Goal: Information Seeking & Learning: Find specific fact

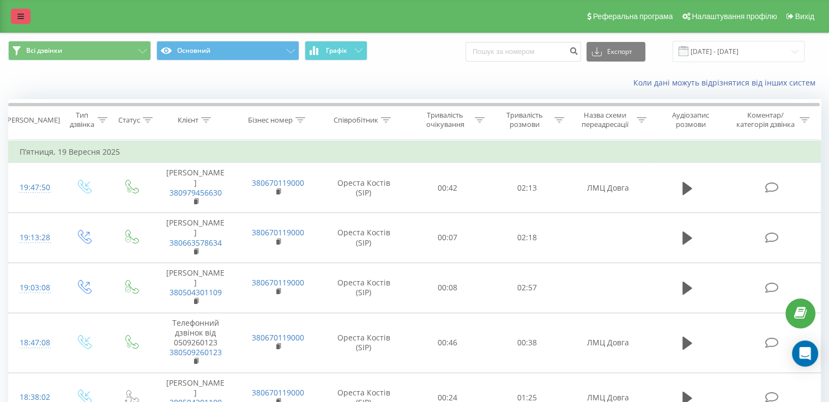
click at [13, 15] on link at bounding box center [21, 16] width 20 height 15
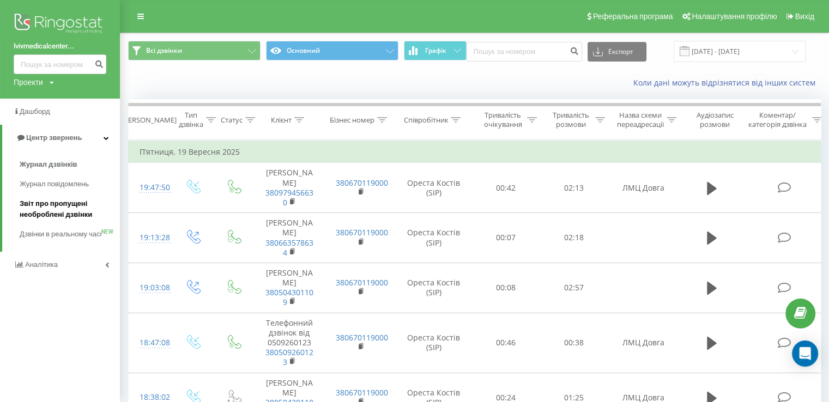
click at [65, 208] on span "Звіт про пропущені необроблені дзвінки" at bounding box center [67, 209] width 95 height 22
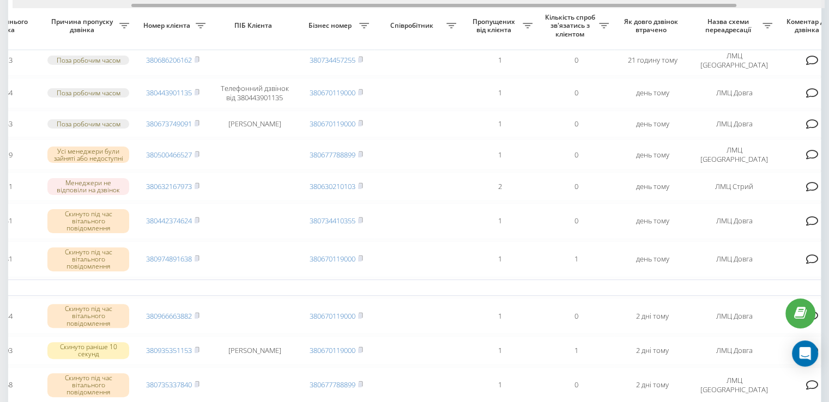
scroll to position [0, 174]
drag, startPoint x: 143, startPoint y: 5, endPoint x: 273, endPoint y: 18, distance: 130.4
click at [273, 18] on div "Обрати всі Час першого дзвінка Час останнього дзвінка Причина пропуску дзвінка …" at bounding box center [414, 341] width 813 height 1077
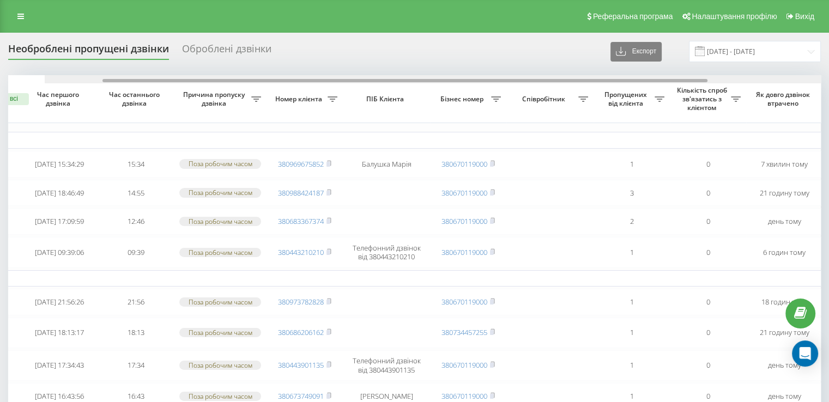
scroll to position [0, 24]
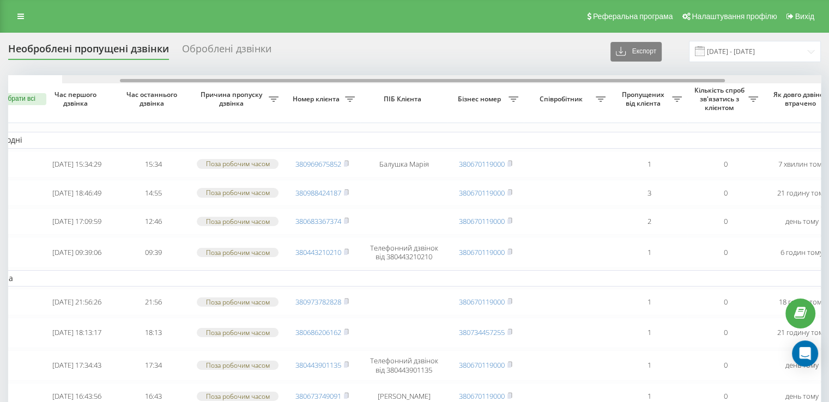
drag, startPoint x: 165, startPoint y: 80, endPoint x: 60, endPoint y: 70, distance: 105.6
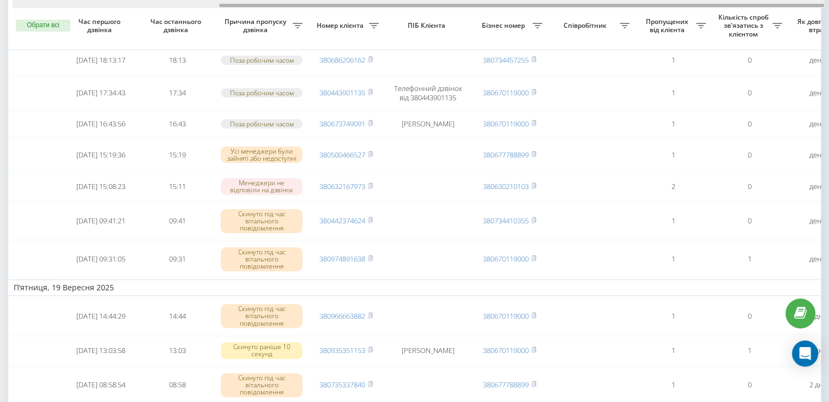
scroll to position [0, 277]
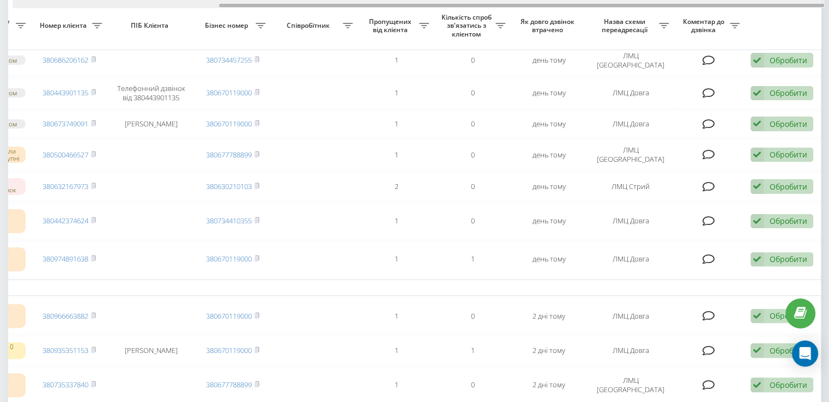
drag, startPoint x: 165, startPoint y: 7, endPoint x: 215, endPoint y: 8, distance: 49.6
click at [215, 8] on div at bounding box center [419, 4] width 812 height 8
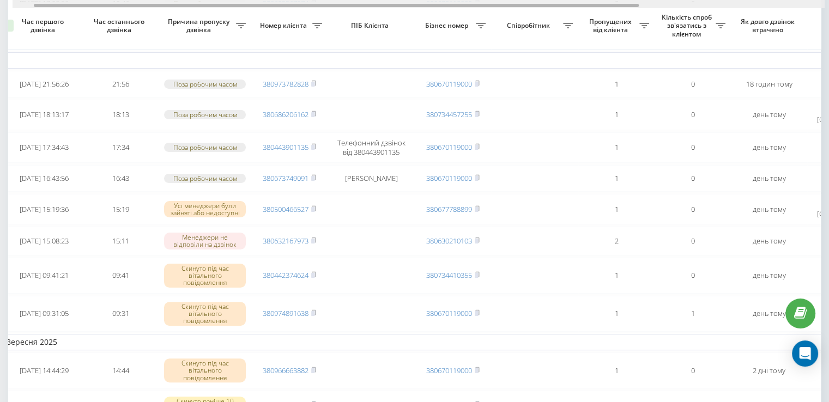
scroll to position [0, 23]
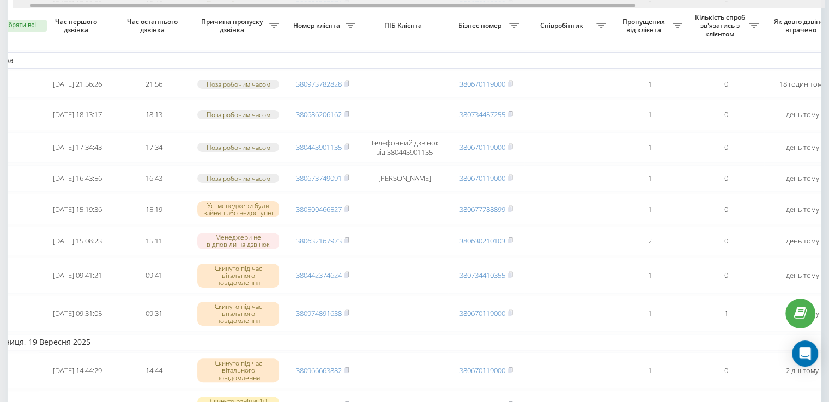
drag, startPoint x: 227, startPoint y: 7, endPoint x: 38, endPoint y: 16, distance: 189.3
click at [38, 16] on div "Обрати всі Час першого дзвінка Час останнього дзвінка Причина пропуску дзвінка …" at bounding box center [414, 395] width 813 height 1077
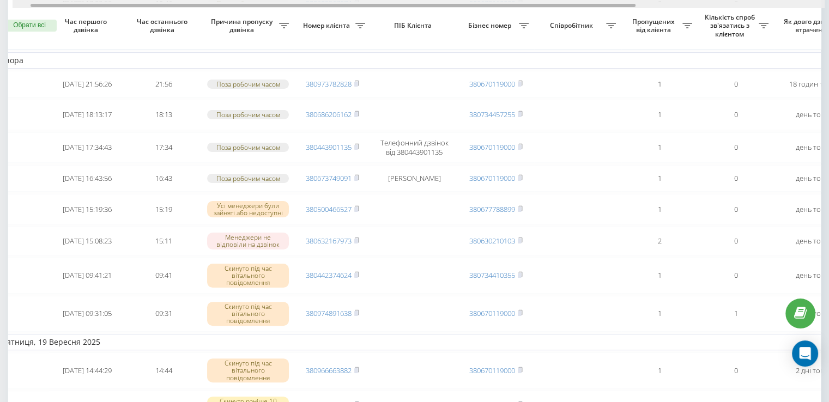
scroll to position [0, 5]
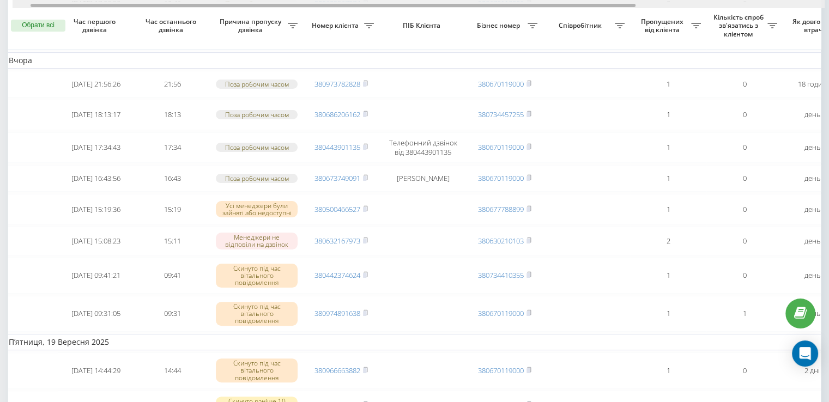
drag, startPoint x: 488, startPoint y: 4, endPoint x: 473, endPoint y: 11, distance: 17.1
click at [473, 11] on div "Обрати всі Час першого дзвінка Час останнього дзвінка Причина пропуску дзвінка …" at bounding box center [414, 395] width 813 height 1077
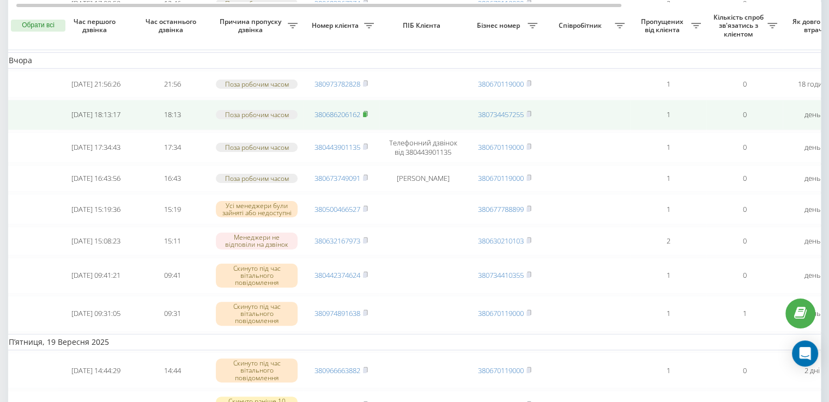
click at [364, 117] on rect at bounding box center [364, 114] width 3 height 5
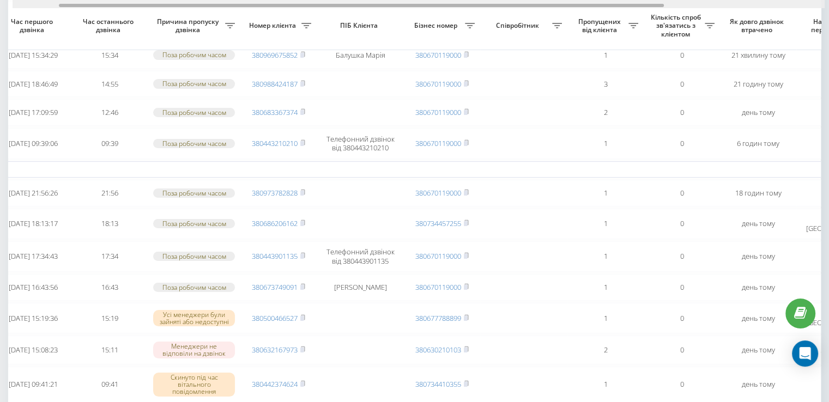
scroll to position [0, 62]
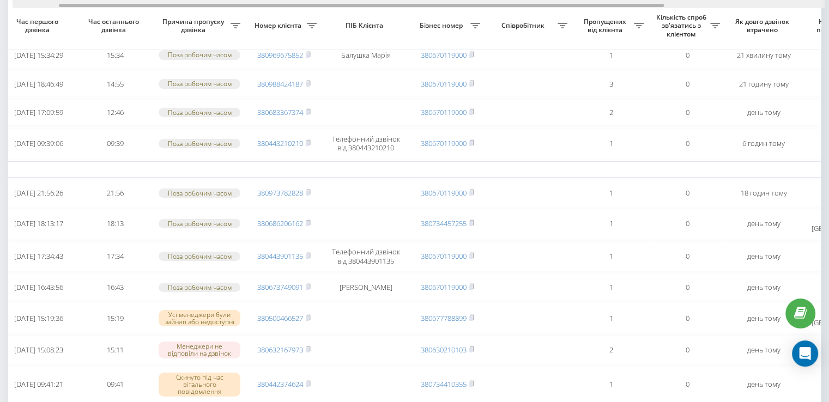
drag, startPoint x: 356, startPoint y: 4, endPoint x: 399, endPoint y: 14, distance: 43.7
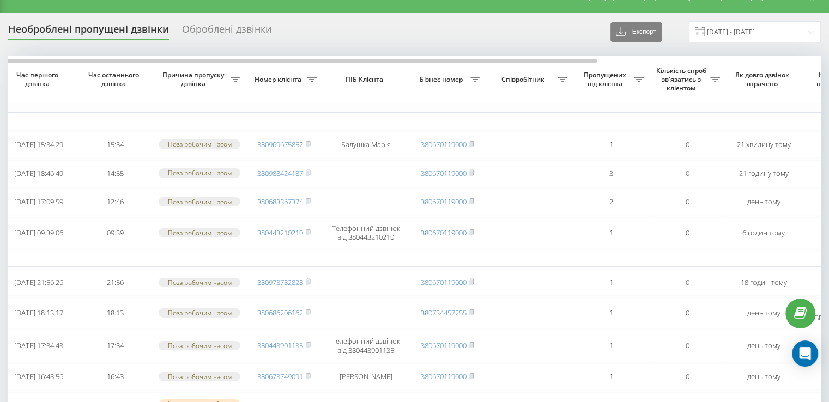
scroll to position [0, 0]
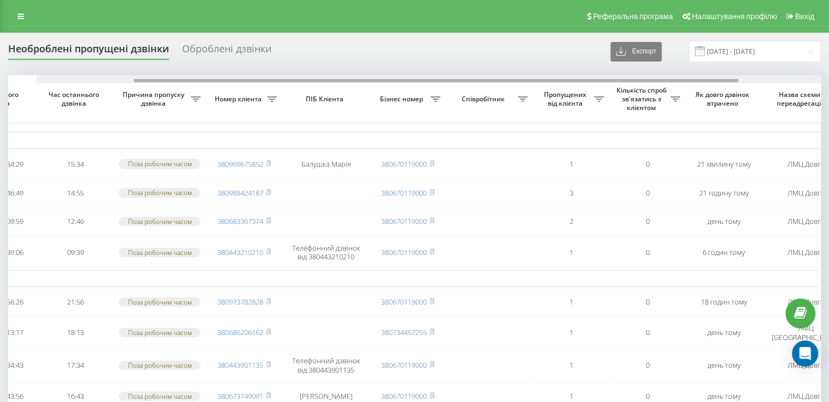
drag, startPoint x: 234, startPoint y: 80, endPoint x: 258, endPoint y: 88, distance: 25.8
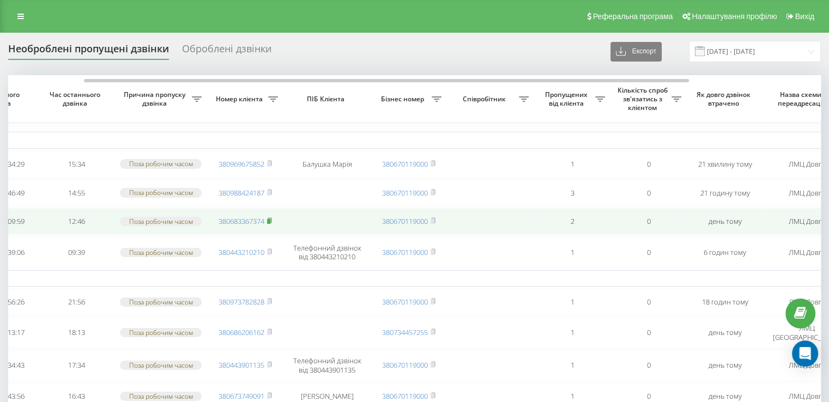
click at [271, 224] on icon at bounding box center [269, 220] width 5 height 7
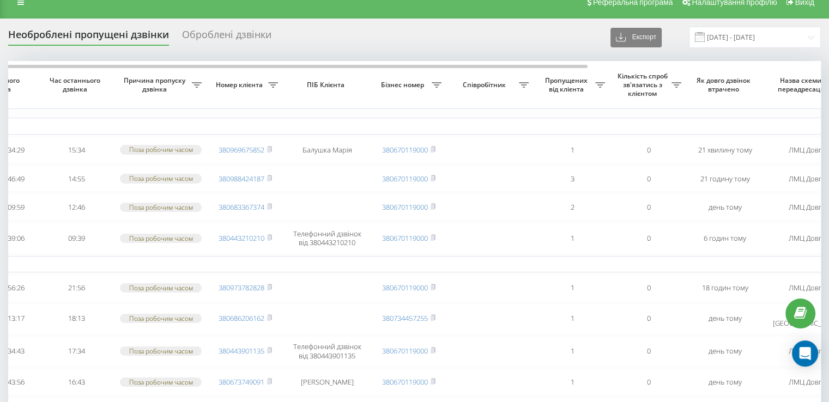
scroll to position [0, 0]
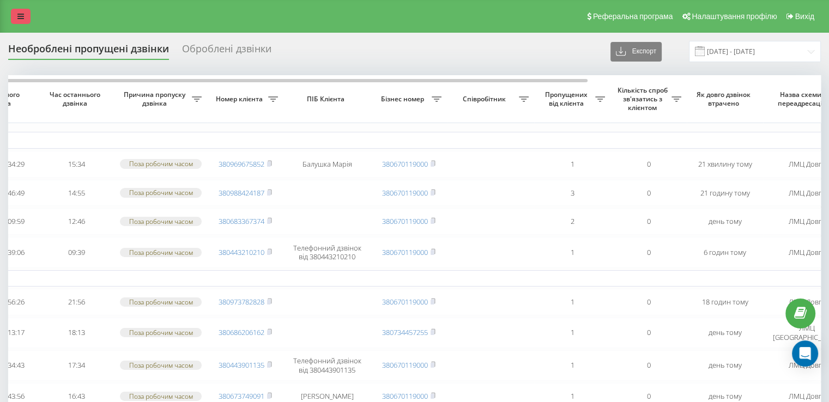
click at [13, 22] on link at bounding box center [21, 16] width 20 height 15
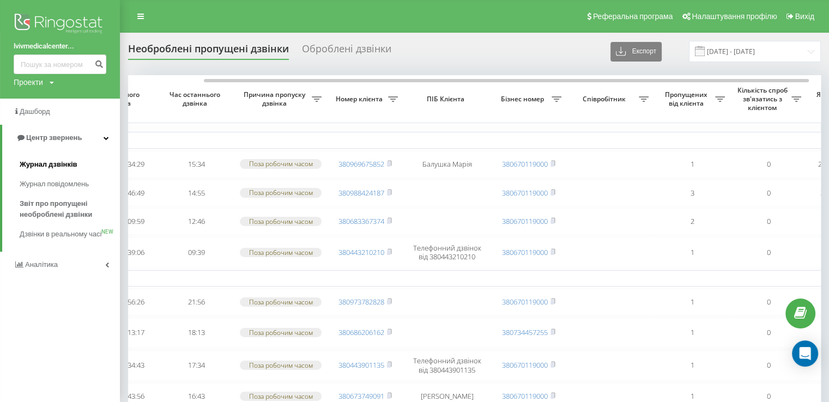
click at [83, 166] on link "Журнал дзвінків" at bounding box center [70, 165] width 100 height 20
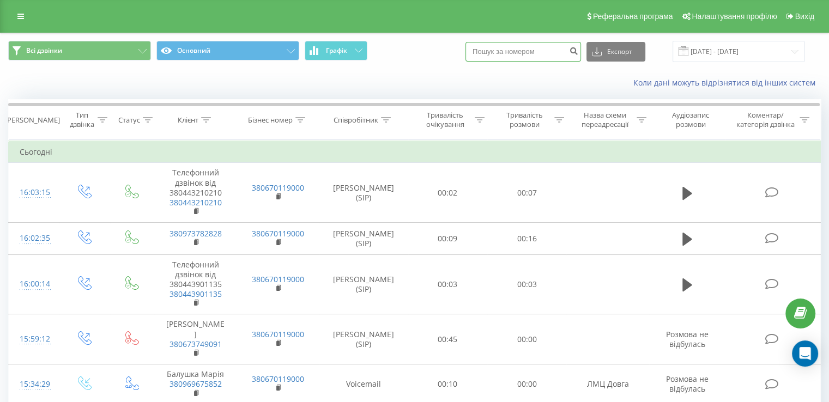
click at [562, 53] on input at bounding box center [523, 52] width 116 height 20
paste input "380683367374"
type input "380683367374"
click at [593, 56] on div "380683367374 Експорт .csv .xls .xlsx 21.08.2025 - 21.09.2025" at bounding box center [634, 51] width 339 height 21
click at [581, 55] on button "submit" at bounding box center [573, 52] width 15 height 20
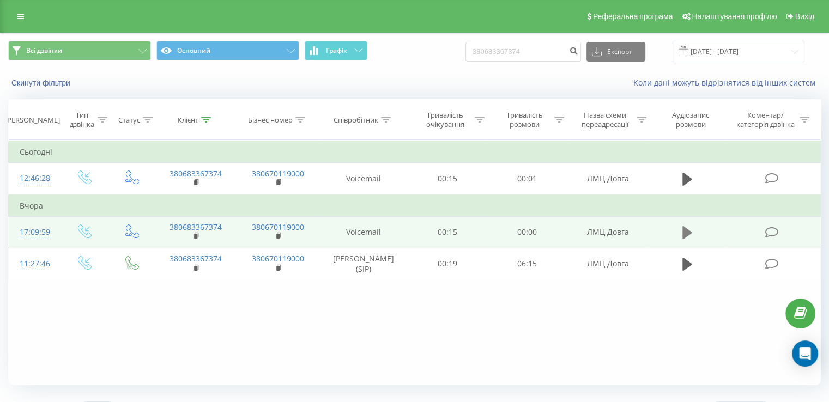
click at [690, 232] on icon at bounding box center [687, 232] width 10 height 13
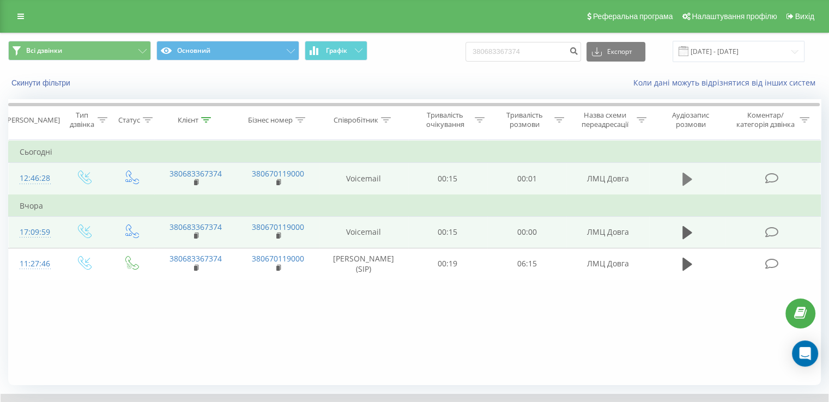
click at [692, 174] on button at bounding box center [687, 179] width 16 height 16
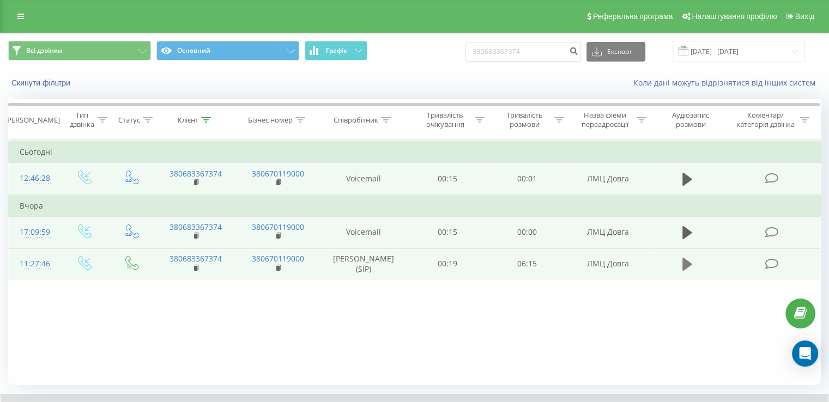
click at [684, 265] on icon at bounding box center [687, 264] width 10 height 13
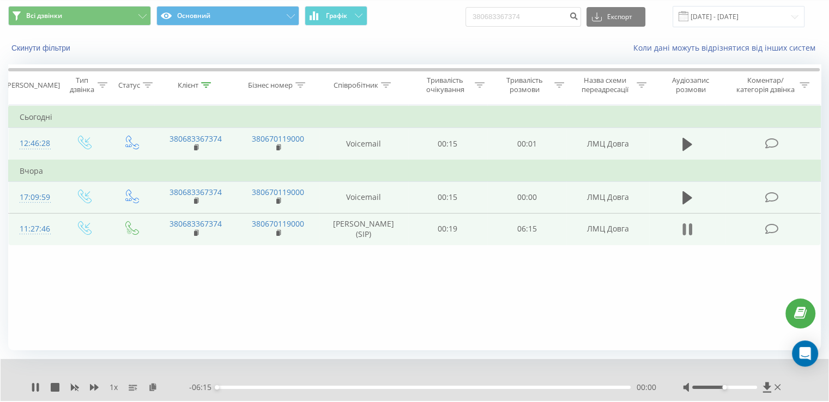
scroll to position [54, 0]
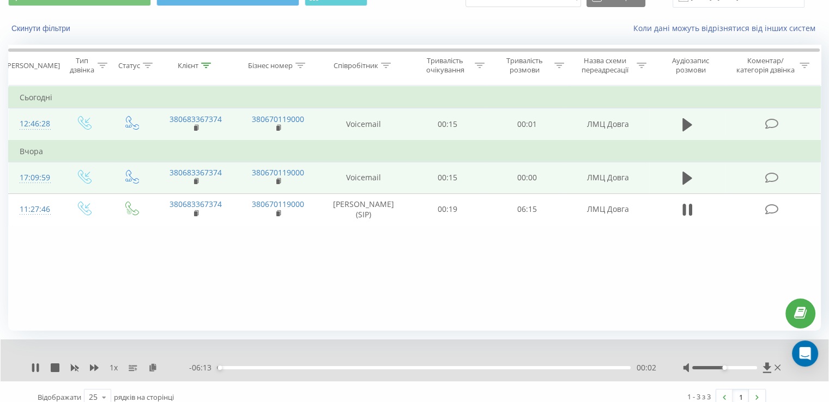
click at [742, 371] on div at bounding box center [733, 367] width 100 height 11
drag, startPoint x: 743, startPoint y: 370, endPoint x: 748, endPoint y: 371, distance: 5.5
click at [748, 370] on div at bounding box center [733, 367] width 100 height 11
drag, startPoint x: 748, startPoint y: 371, endPoint x: 754, endPoint y: 370, distance: 6.0
click at [753, 371] on div at bounding box center [733, 367] width 100 height 11
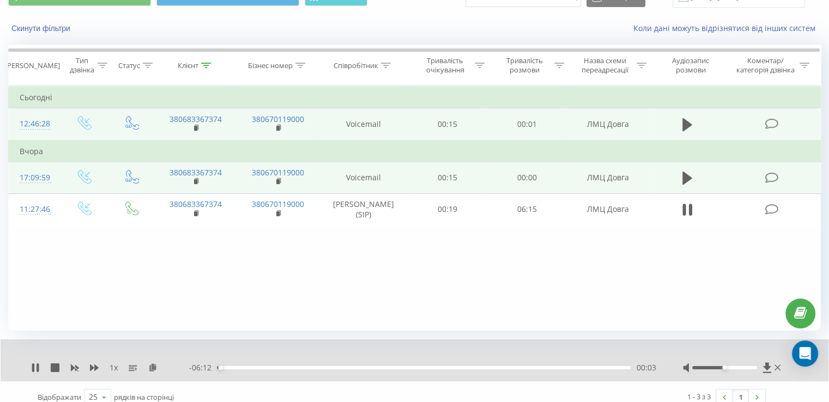
click at [754, 369] on div at bounding box center [733, 367] width 100 height 11
click at [750, 367] on div at bounding box center [724, 367] width 65 height 3
click at [750, 367] on div "Accessibility label" at bounding box center [750, 368] width 4 height 4
drag, startPoint x: 750, startPoint y: 367, endPoint x: 759, endPoint y: 368, distance: 8.8
click at [759, 368] on div at bounding box center [733, 367] width 100 height 11
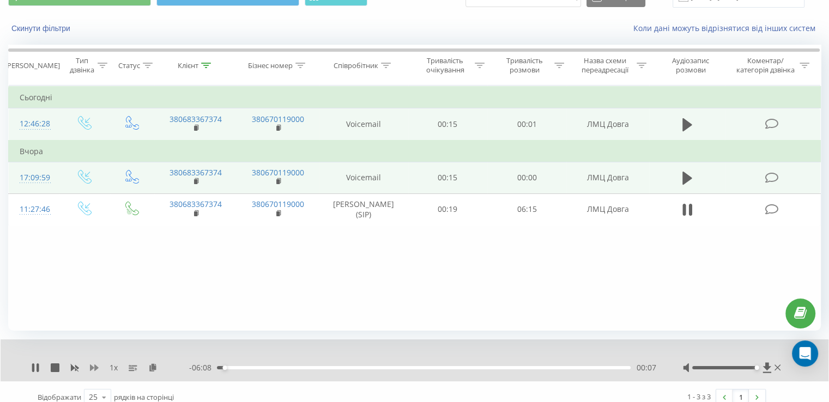
click at [92, 367] on icon at bounding box center [94, 368] width 9 height 7
click at [95, 367] on icon at bounding box center [94, 368] width 9 height 7
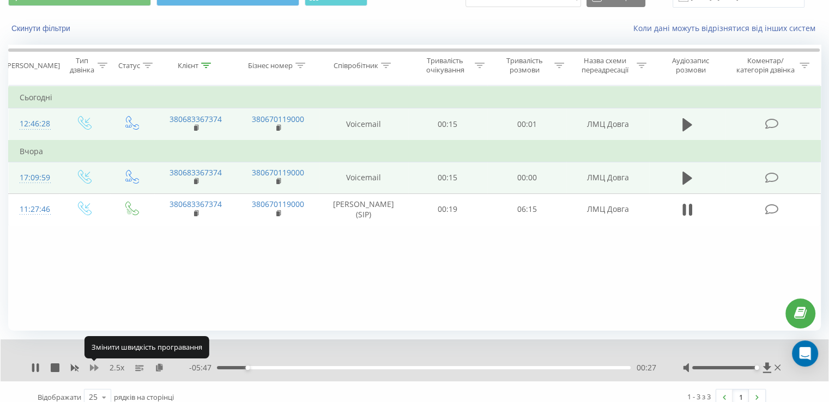
click at [95, 367] on icon at bounding box center [94, 368] width 9 height 7
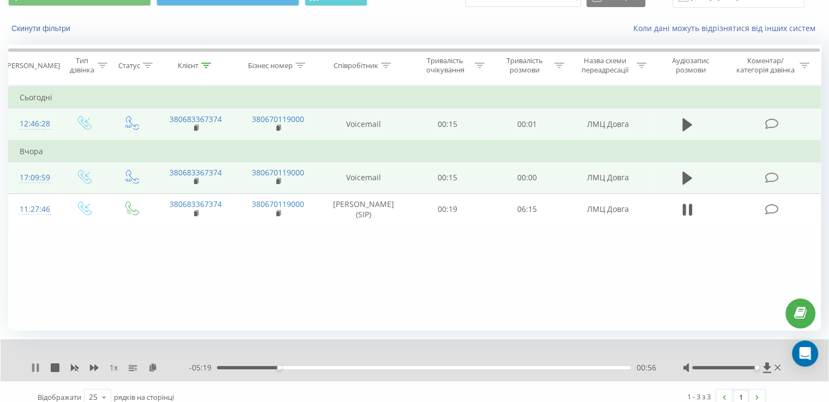
click at [35, 366] on icon at bounding box center [35, 367] width 9 height 9
click at [35, 367] on icon at bounding box center [35, 367] width 7 height 9
click at [96, 369] on icon at bounding box center [94, 367] width 9 height 9
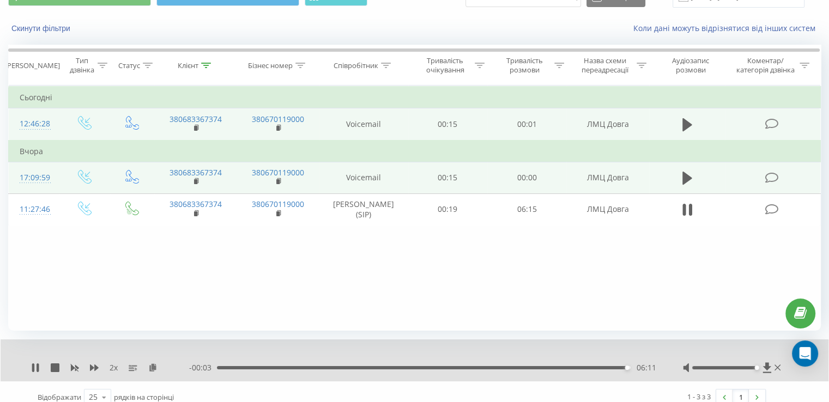
click at [517, 367] on div "06:11" at bounding box center [424, 367] width 414 height 3
click at [98, 367] on icon at bounding box center [94, 368] width 9 height 7
click at [92, 367] on icon at bounding box center [94, 368] width 9 height 7
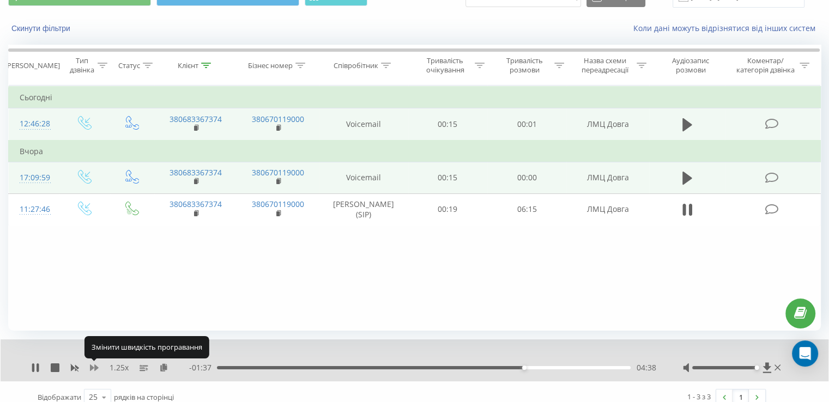
click at [92, 367] on icon at bounding box center [94, 368] width 9 height 7
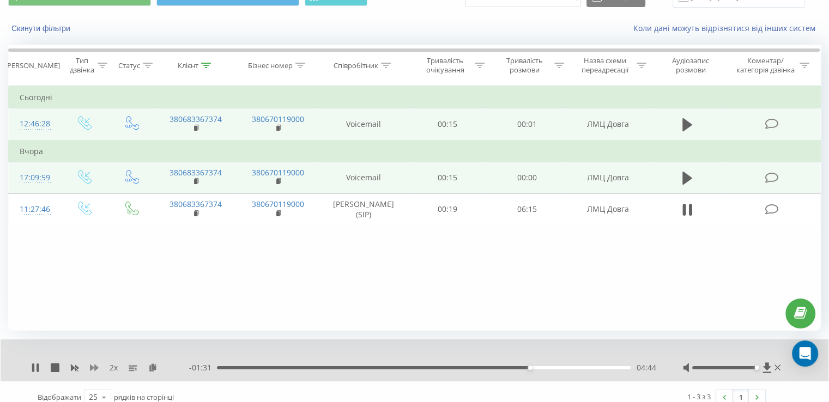
click at [92, 369] on icon at bounding box center [94, 367] width 9 height 9
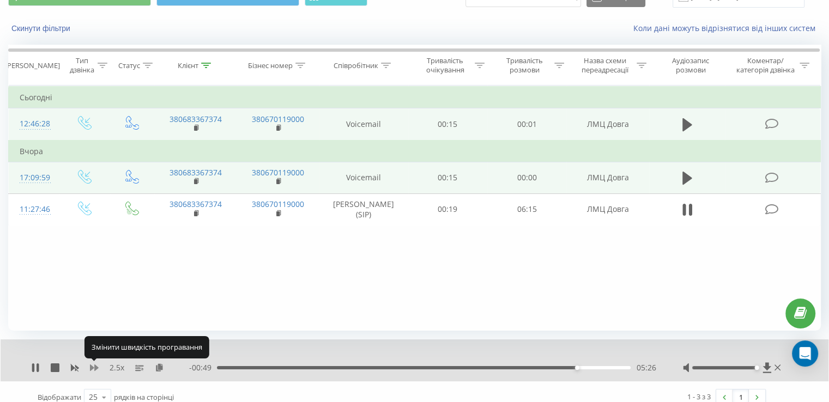
click at [92, 367] on icon at bounding box center [94, 368] width 9 height 7
click at [520, 367] on div "05:31" at bounding box center [424, 367] width 414 height 3
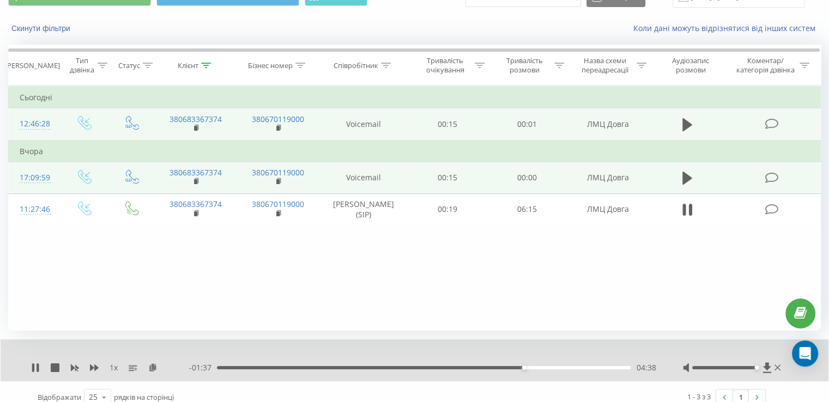
click at [465, 367] on div "04:38" at bounding box center [424, 367] width 414 height 3
click at [94, 365] on icon at bounding box center [94, 368] width 9 height 7
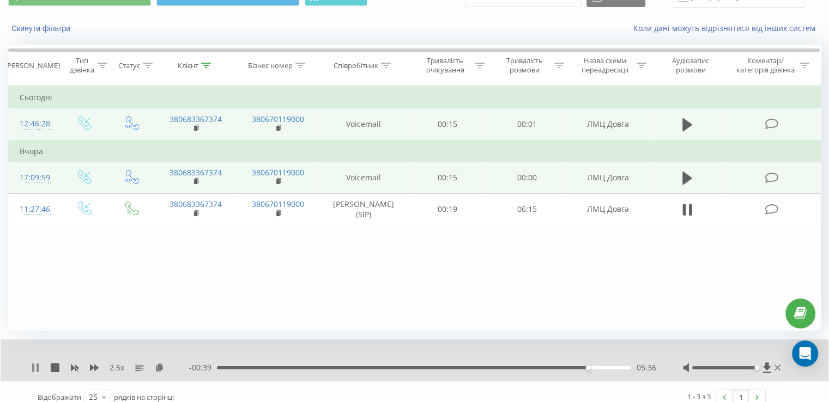
click at [39, 371] on icon at bounding box center [35, 367] width 9 height 9
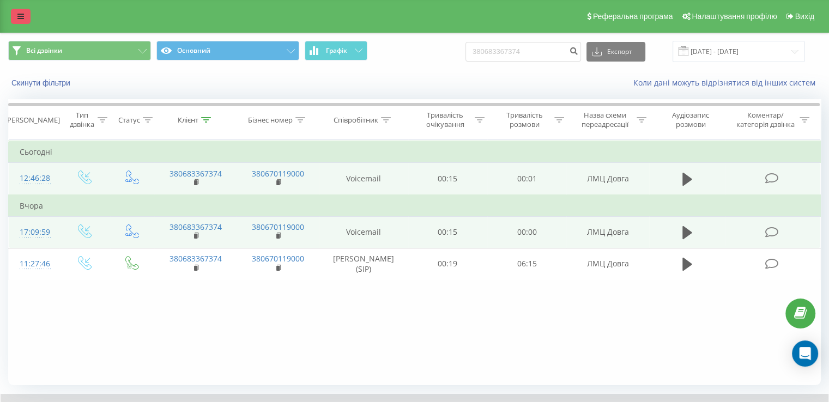
click at [11, 18] on link at bounding box center [21, 16] width 20 height 15
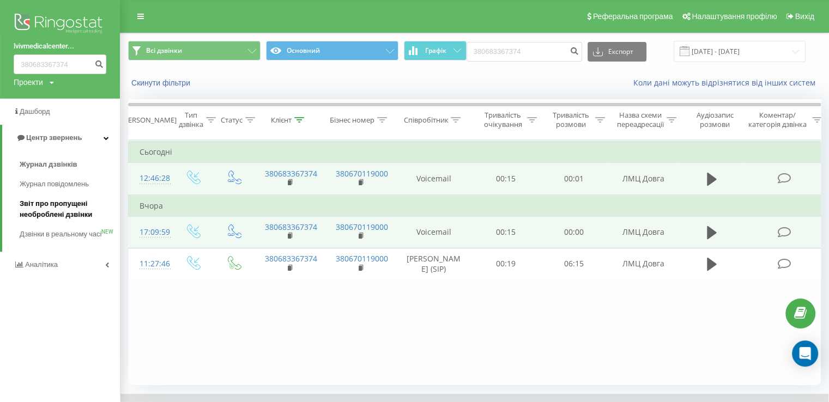
click at [76, 203] on span "Звіт про пропущені необроблені дзвінки" at bounding box center [67, 209] width 95 height 22
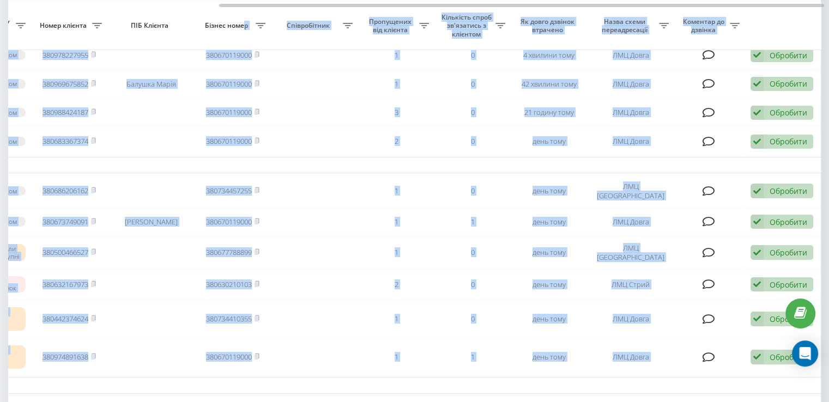
scroll to position [108, 0]
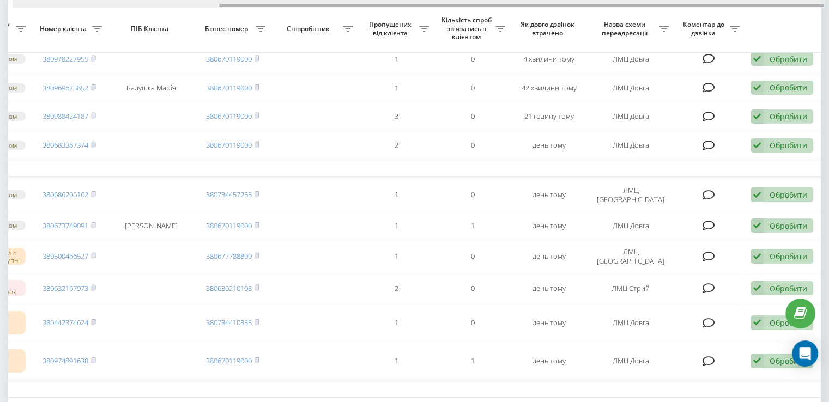
drag, startPoint x: 166, startPoint y: 3, endPoint x: 181, endPoint y: 8, distance: 16.0
click at [181, 8] on div at bounding box center [419, 4] width 813 height 8
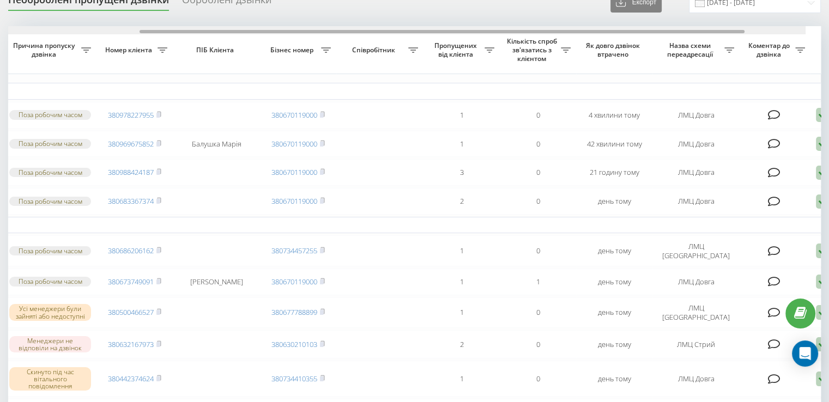
scroll to position [0, 187]
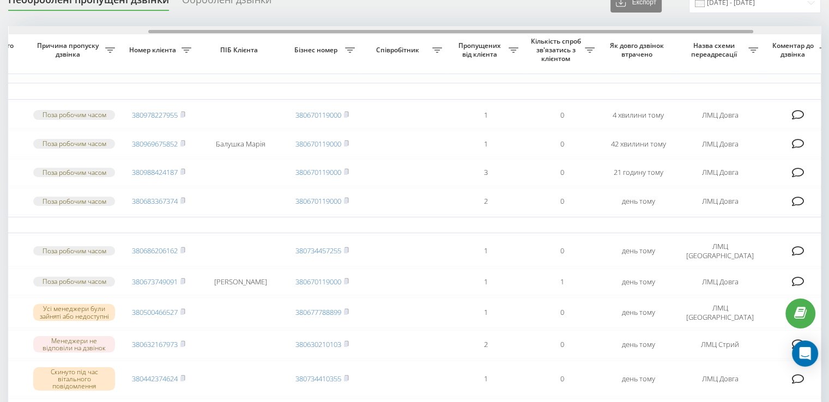
drag, startPoint x: 153, startPoint y: 31, endPoint x: 86, endPoint y: 31, distance: 66.5
click at [86, 31] on div at bounding box center [415, 30] width 812 height 8
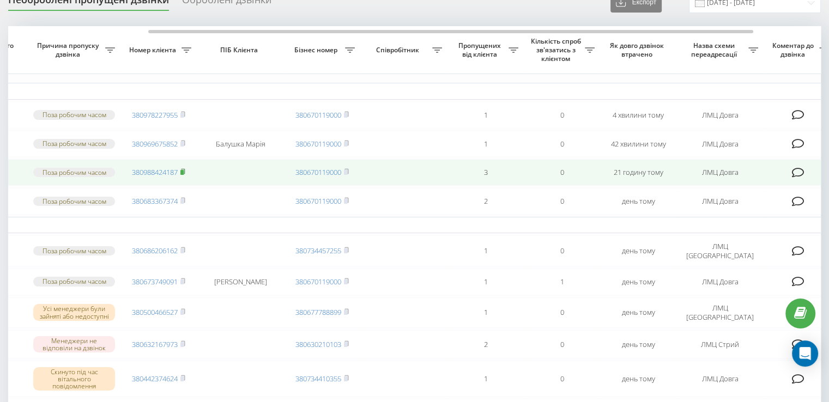
click at [183, 175] on rect at bounding box center [181, 172] width 3 height 5
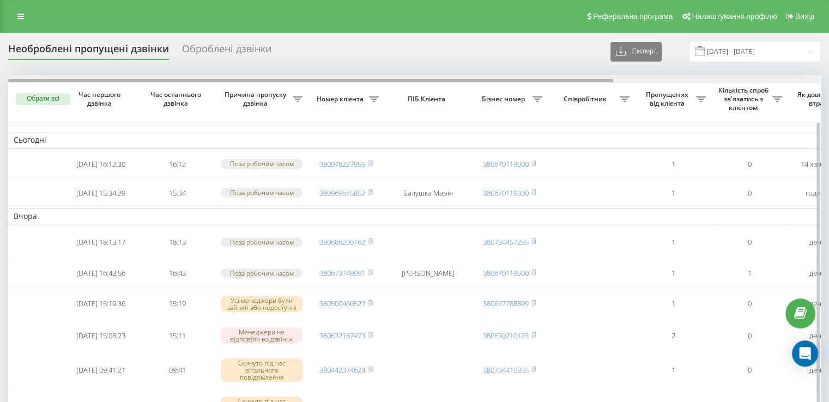
scroll to position [0, 277]
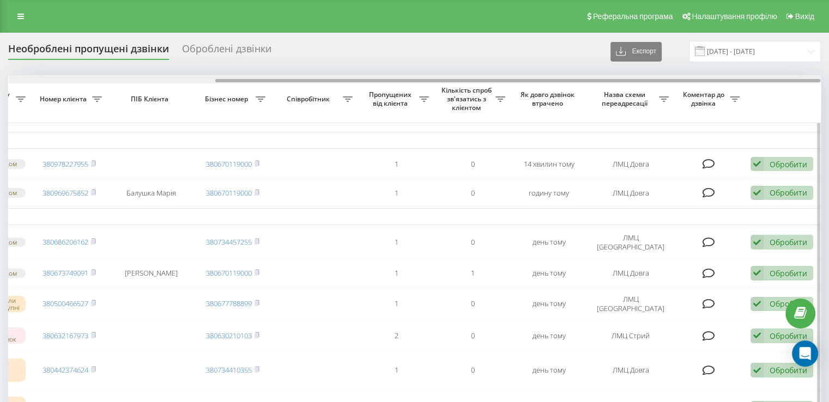
drag, startPoint x: 174, startPoint y: 78, endPoint x: 207, endPoint y: 79, distance: 32.7
click at [207, 79] on div at bounding box center [415, 79] width 812 height 8
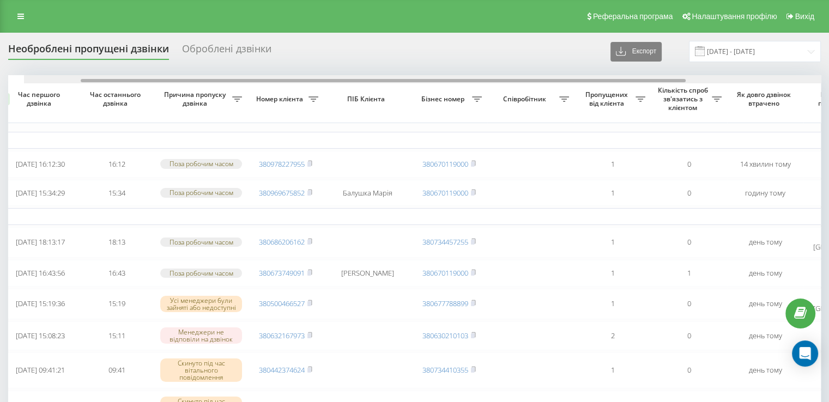
drag, startPoint x: 221, startPoint y: 81, endPoint x: 58, endPoint y: 78, distance: 163.0
click at [58, 78] on div at bounding box center [430, 79] width 812 height 8
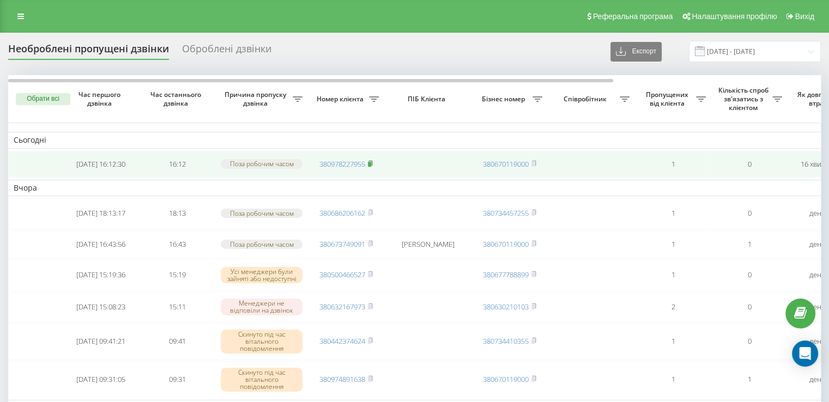
click at [368, 166] on span "380978227955" at bounding box center [345, 164] width 53 height 10
click at [371, 165] on rect at bounding box center [369, 164] width 3 height 5
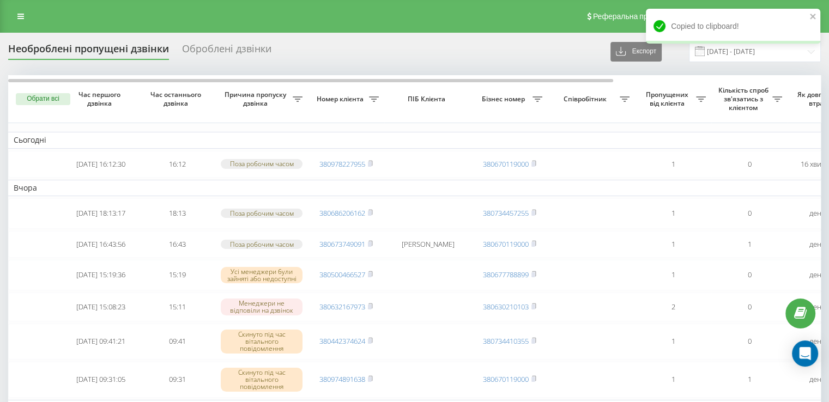
click at [33, 16] on div "Реферальна програма Налаштування профілю Вихід" at bounding box center [414, 16] width 829 height 33
click at [19, 16] on icon at bounding box center [20, 17] width 7 height 8
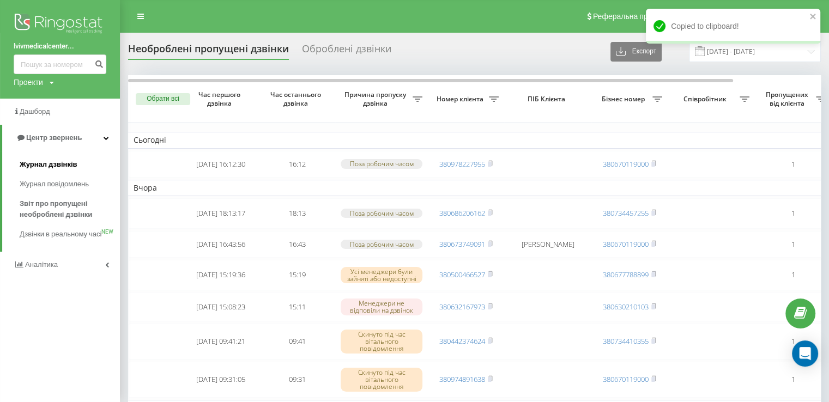
click at [78, 162] on link "Журнал дзвінків" at bounding box center [70, 165] width 100 height 20
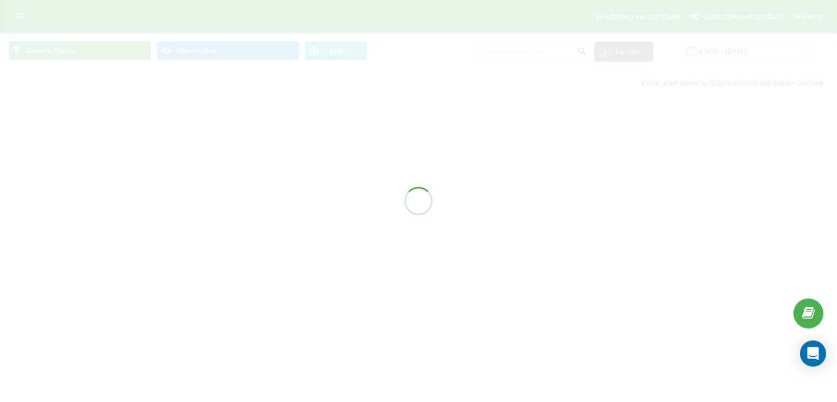
click at [535, 51] on div at bounding box center [418, 201] width 837 height 402
click at [536, 50] on div at bounding box center [418, 201] width 837 height 402
click at [537, 50] on div at bounding box center [418, 201] width 837 height 402
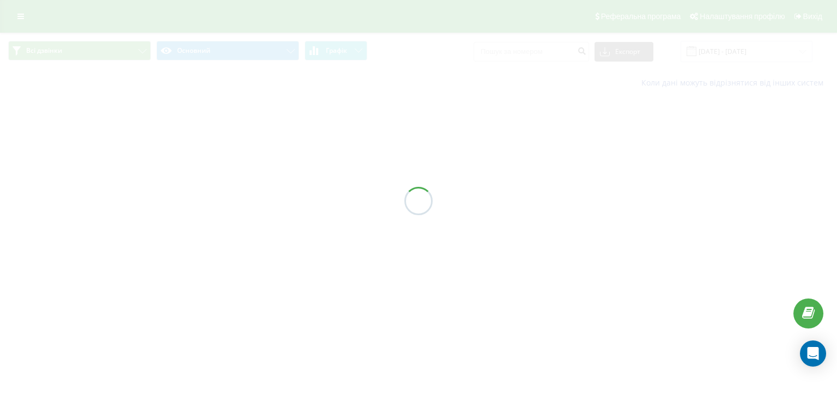
click at [538, 50] on div "Всі дзвінки Основний Графік Експорт .csv .xls .xlsx 21.08.2025 - 21.09.2025 Кол…" at bounding box center [418, 65] width 837 height 64
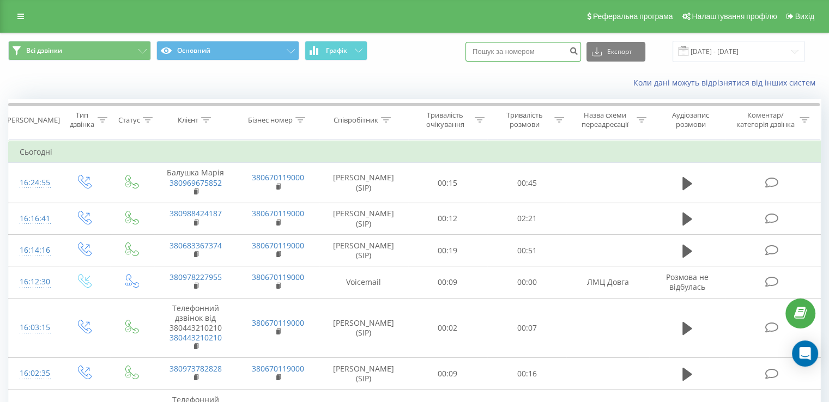
click at [538, 50] on input at bounding box center [523, 52] width 116 height 20
paste input "380978227955"
type input "380978227955"
click at [579, 53] on button "submit" at bounding box center [573, 52] width 15 height 20
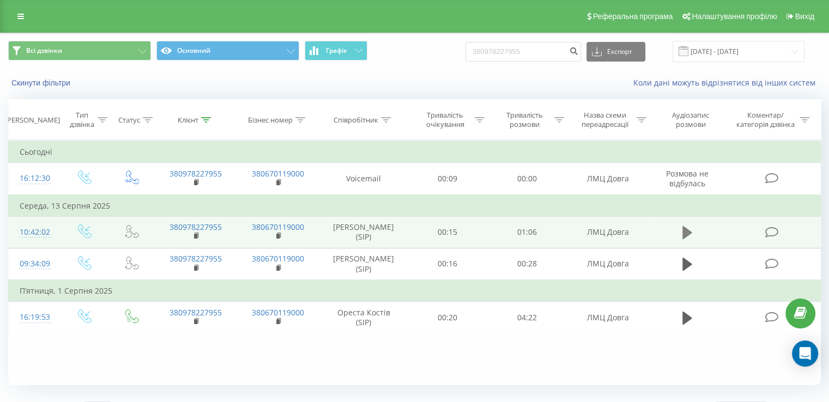
click at [687, 240] on button at bounding box center [687, 233] width 16 height 16
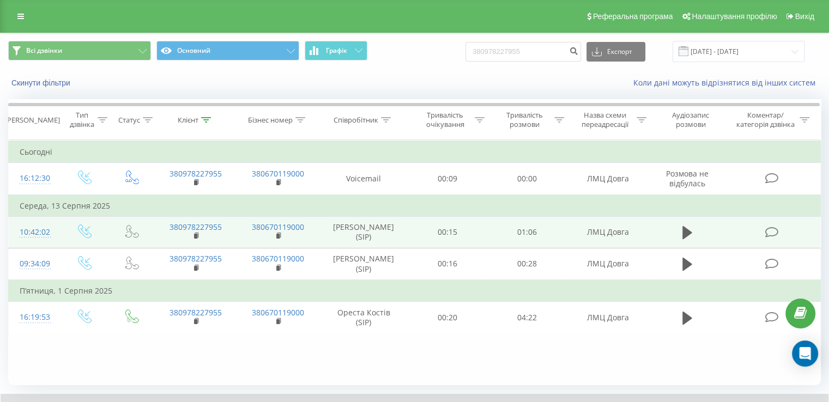
click at [0, 5] on div "Реферальна програма Налаштування профілю Вихід" at bounding box center [414, 16] width 829 height 33
click at [22, 14] on icon at bounding box center [20, 17] width 7 height 8
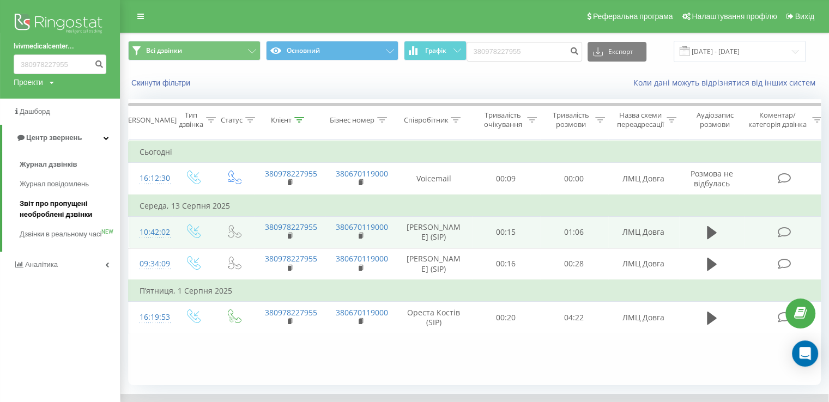
click at [77, 205] on span "Звіт про пропущені необроблені дзвінки" at bounding box center [67, 209] width 95 height 22
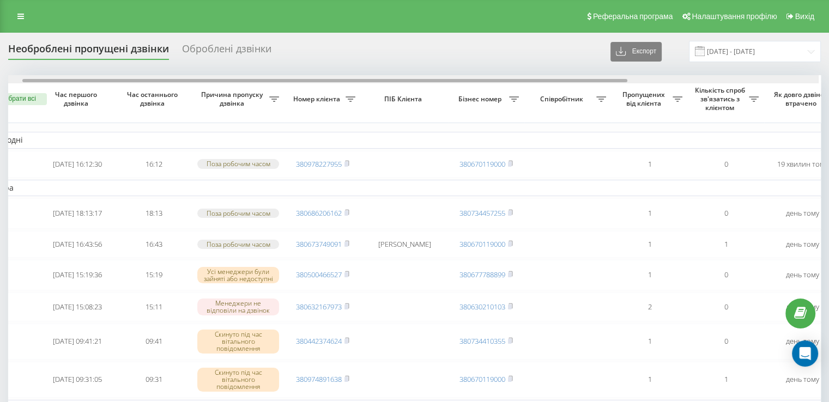
scroll to position [0, 22]
drag, startPoint x: 495, startPoint y: 83, endPoint x: 478, endPoint y: 88, distance: 17.4
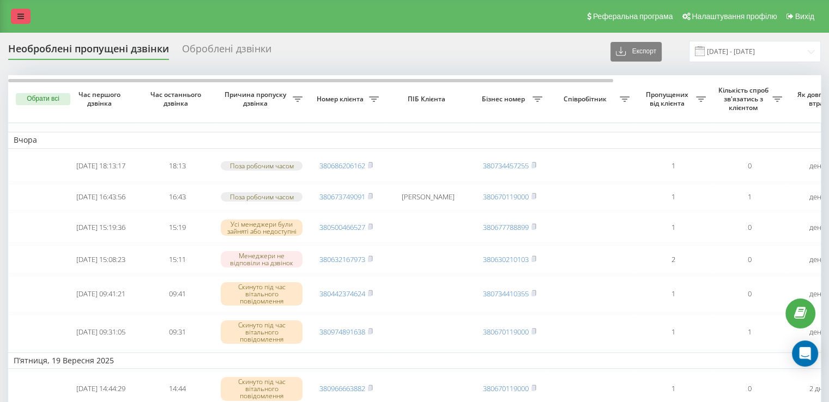
click at [27, 9] on link at bounding box center [21, 16] width 20 height 15
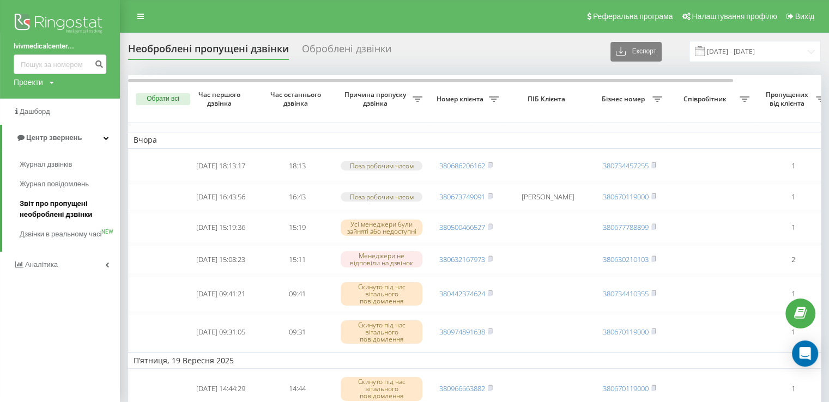
click at [70, 203] on span "Звіт про пропущені необроблені дзвінки" at bounding box center [67, 209] width 95 height 22
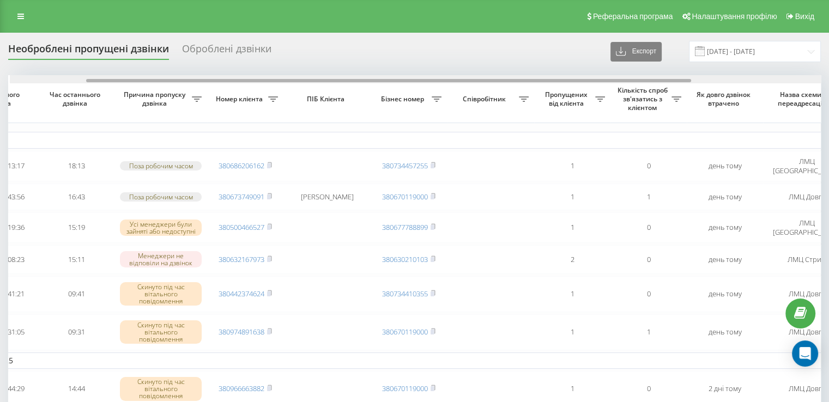
scroll to position [0, 62]
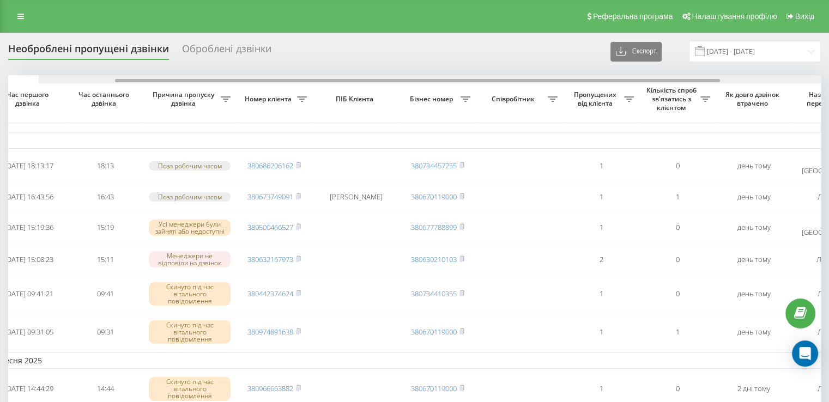
drag, startPoint x: 111, startPoint y: 80, endPoint x: 142, endPoint y: 70, distance: 31.9
click at [156, 83] on div at bounding box center [445, 79] width 812 height 8
